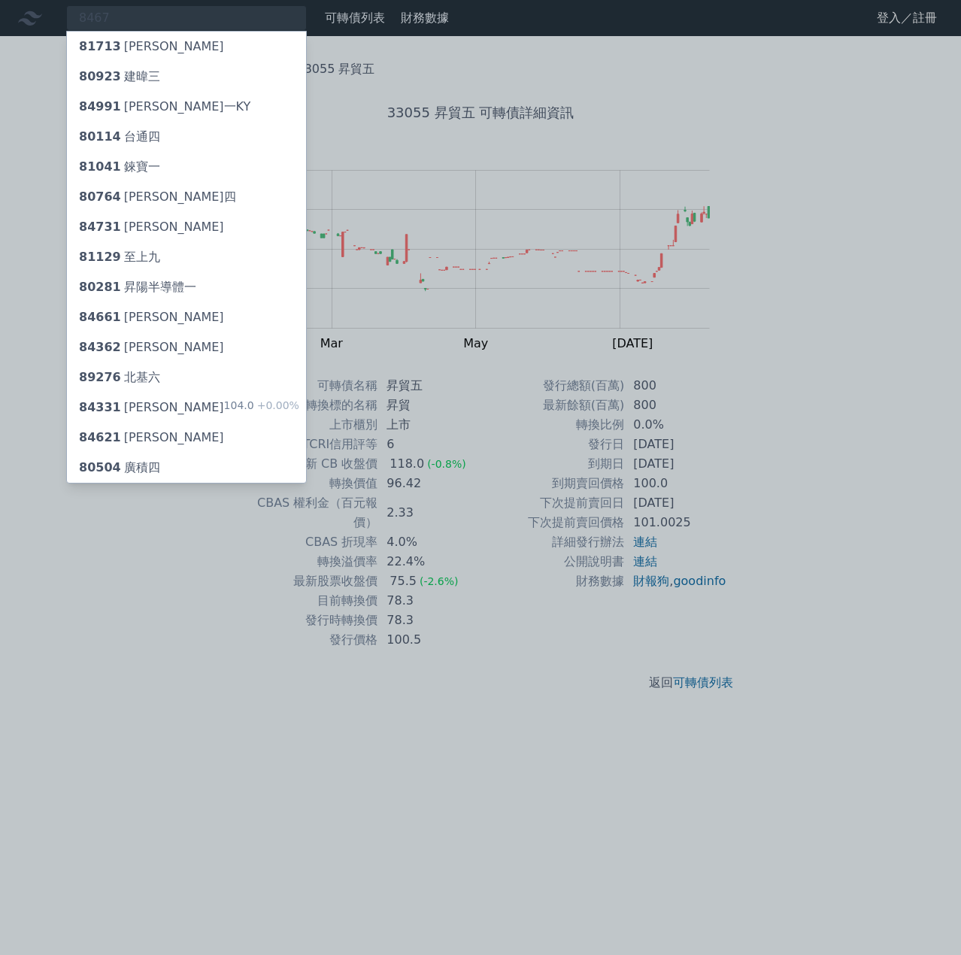
click at [117, 14] on div at bounding box center [480, 477] width 961 height 955
click at [119, 24] on div "8467 81713 [PERSON_NAME] 80923 建暐三 84991 鼎炫一KY 80114 台通四 81041 錸寶一 80764 伍豐四 84…" at bounding box center [186, 18] width 241 height 26
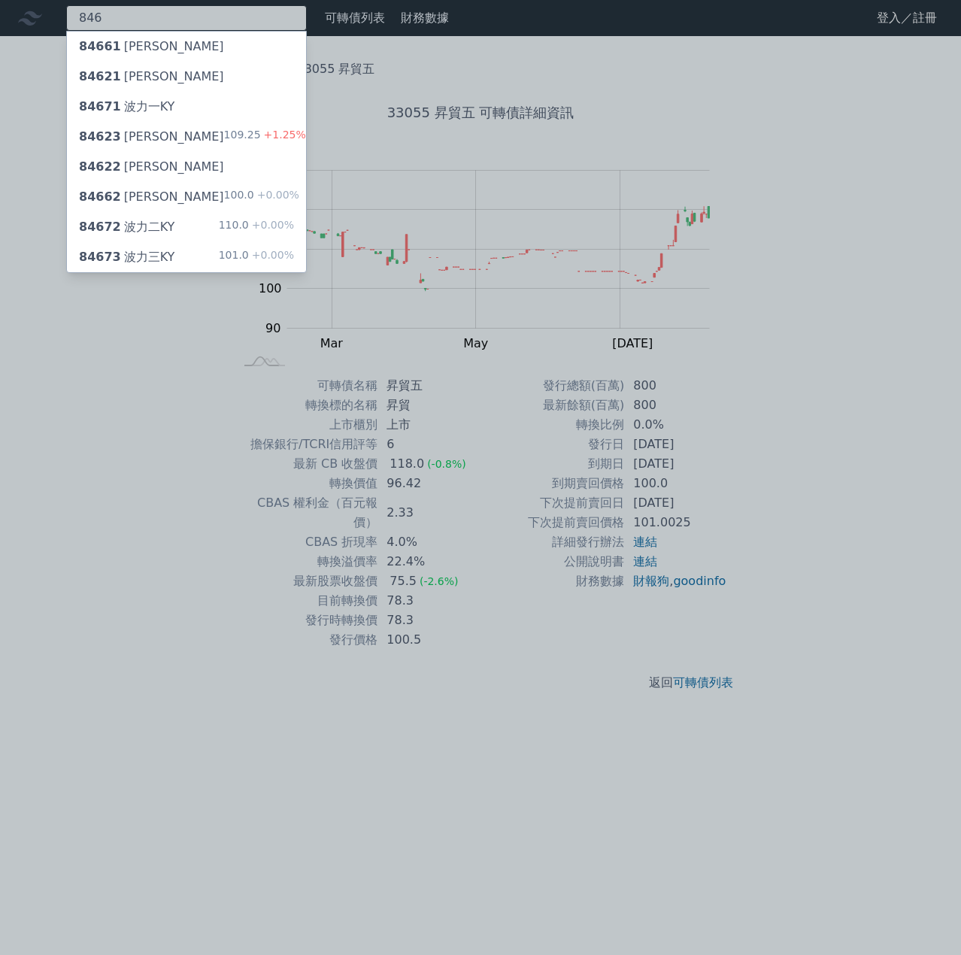
type input "846"
click at [151, 232] on div "84672 波力二KY" at bounding box center [126, 227] width 95 height 18
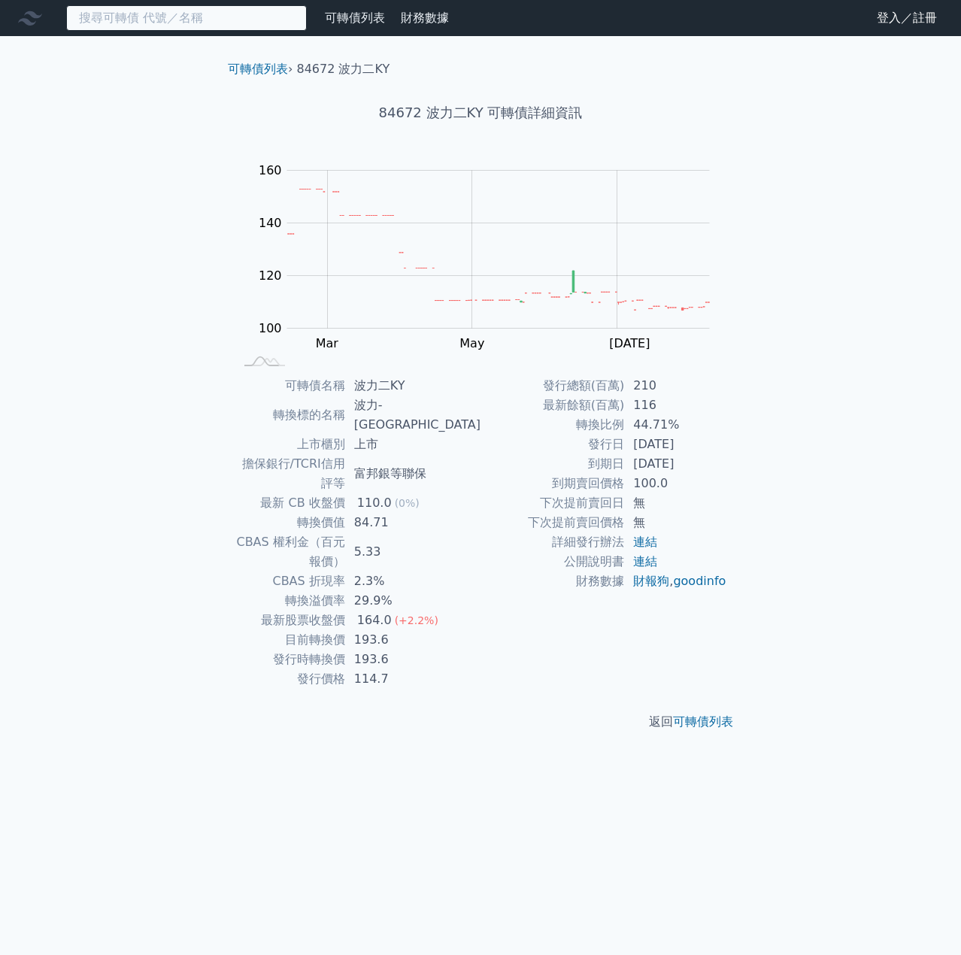
click at [169, 17] on input at bounding box center [186, 18] width 241 height 26
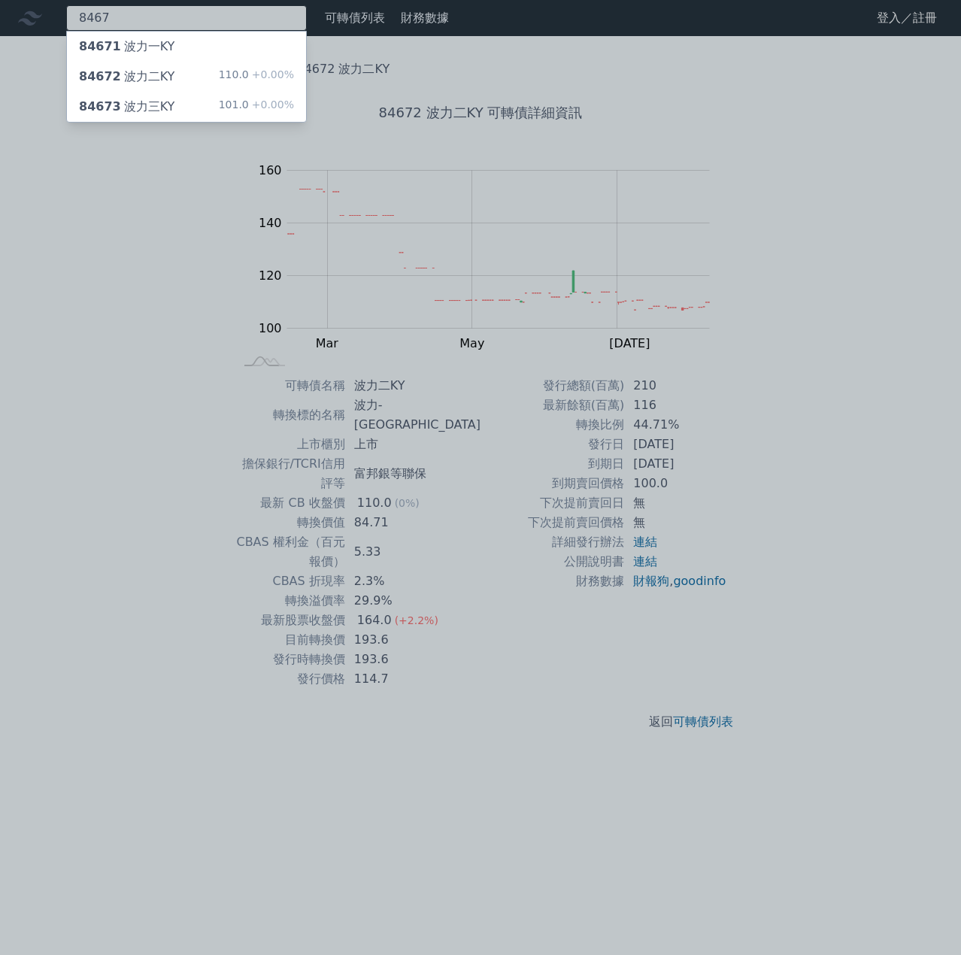
type input "8467"
click at [152, 114] on div "84673 波力三KY" at bounding box center [126, 107] width 95 height 18
